Goal: Information Seeking & Learning: Learn about a topic

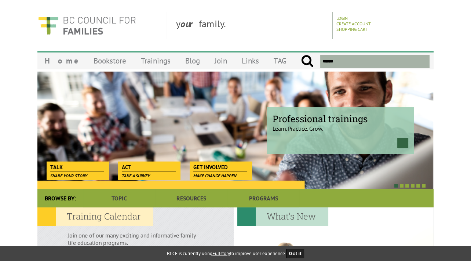
click at [366, 216] on div at bounding box center [335, 253] width 196 height 92
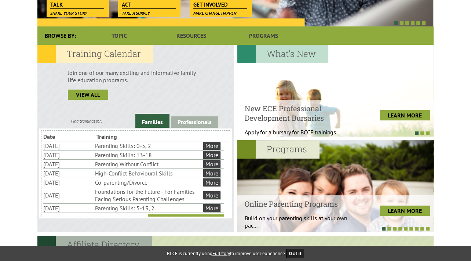
scroll to position [196, 0]
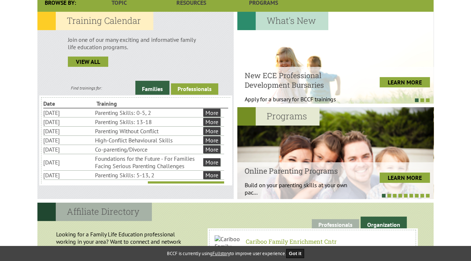
click at [201, 87] on link "Professionals" at bounding box center [194, 88] width 47 height 11
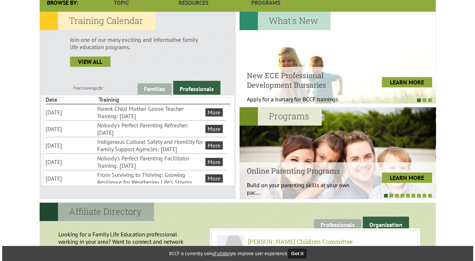
scroll to position [12, 0]
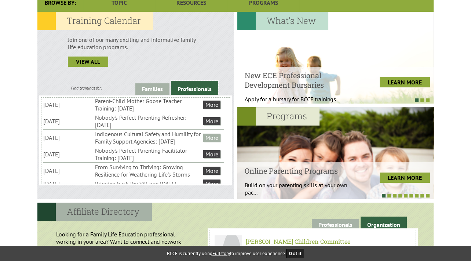
click at [211, 140] on link "More" at bounding box center [211, 138] width 17 height 8
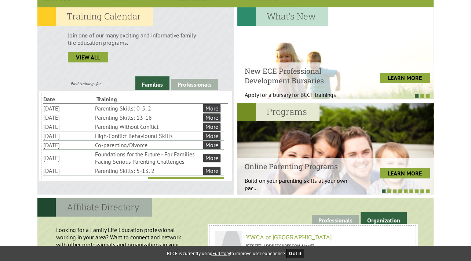
scroll to position [197, 0]
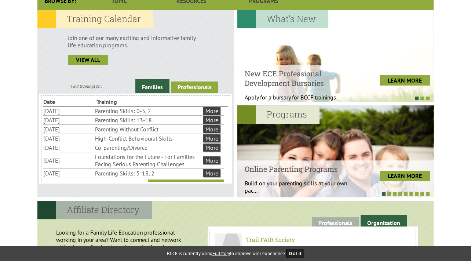
click at [205, 86] on link "Professionals" at bounding box center [194, 86] width 47 height 11
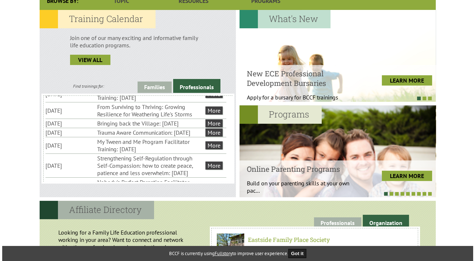
scroll to position [69, 0]
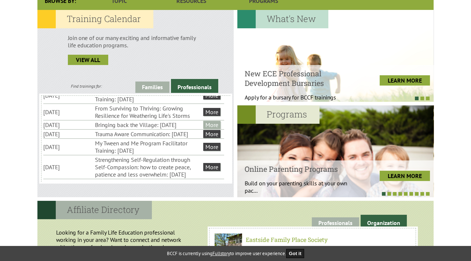
click at [215, 129] on link "More" at bounding box center [211, 125] width 17 height 8
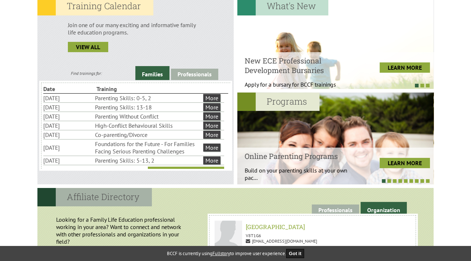
scroll to position [212, 0]
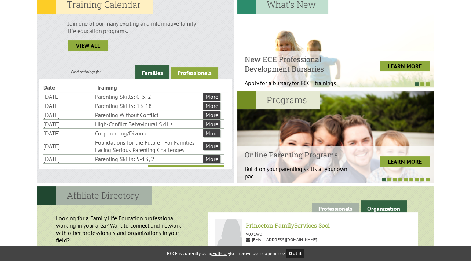
click at [204, 68] on link "Professionals" at bounding box center [194, 72] width 47 height 11
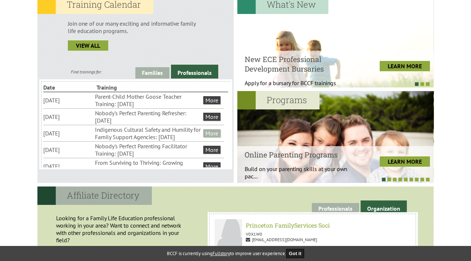
click at [216, 136] on link "More" at bounding box center [211, 133] width 17 height 8
